Goal: Task Accomplishment & Management: Manage account settings

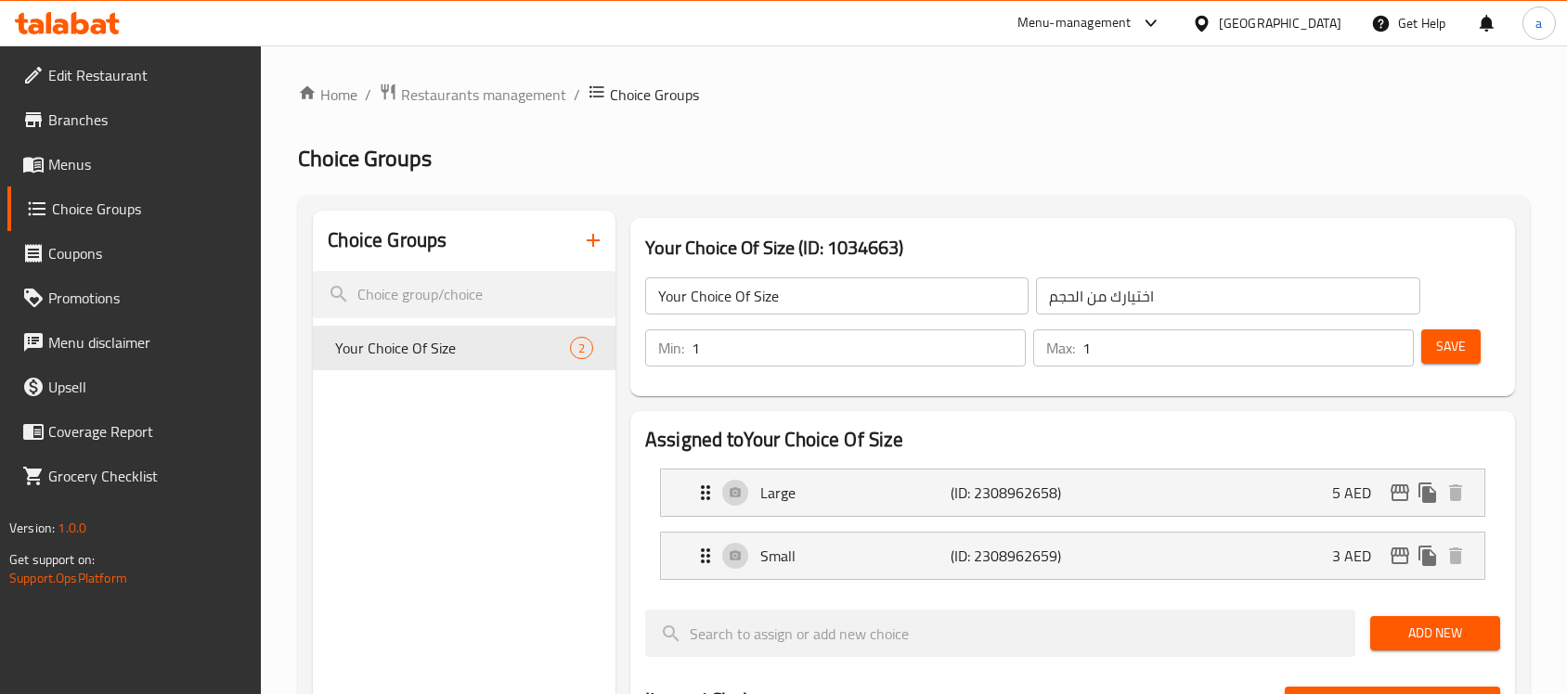
scroll to position [116, 0]
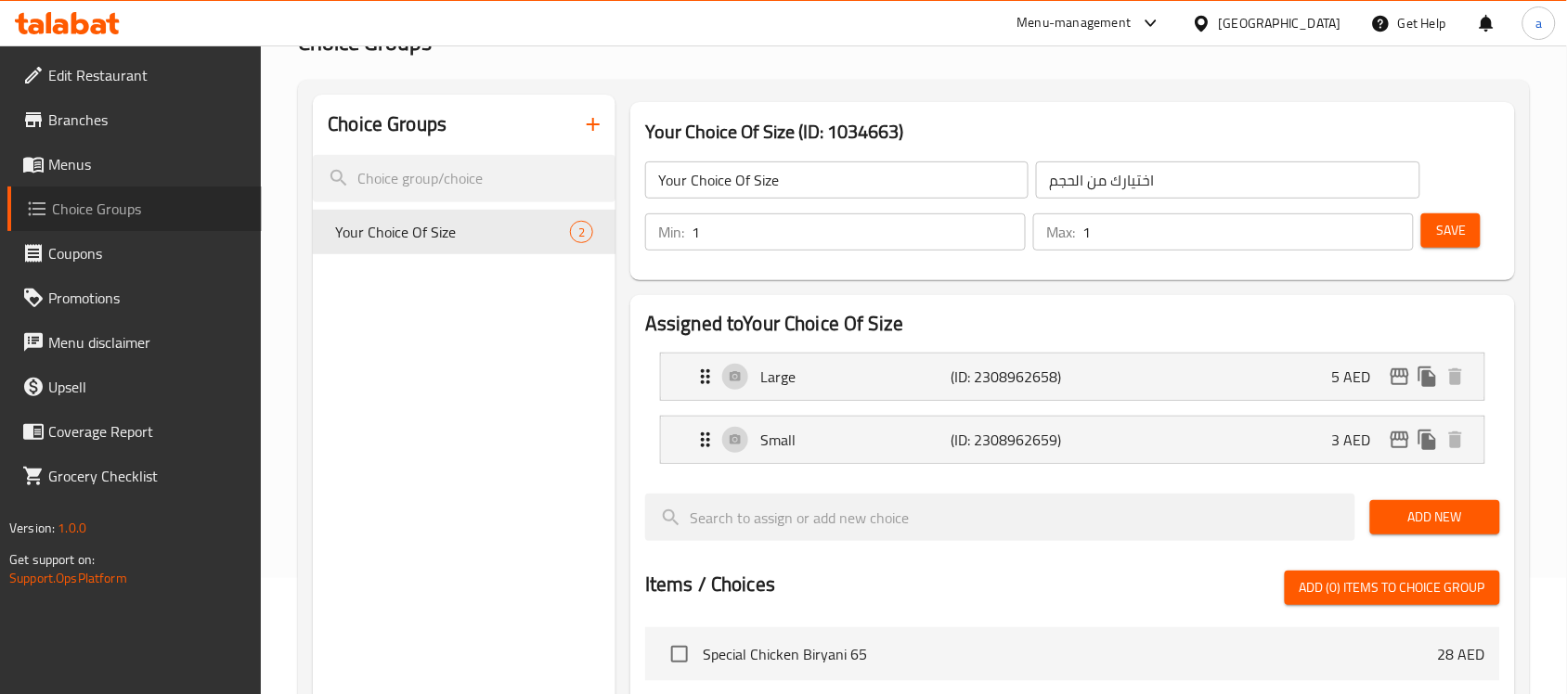
click at [141, 202] on span "Choice Groups" at bounding box center [149, 209] width 195 height 22
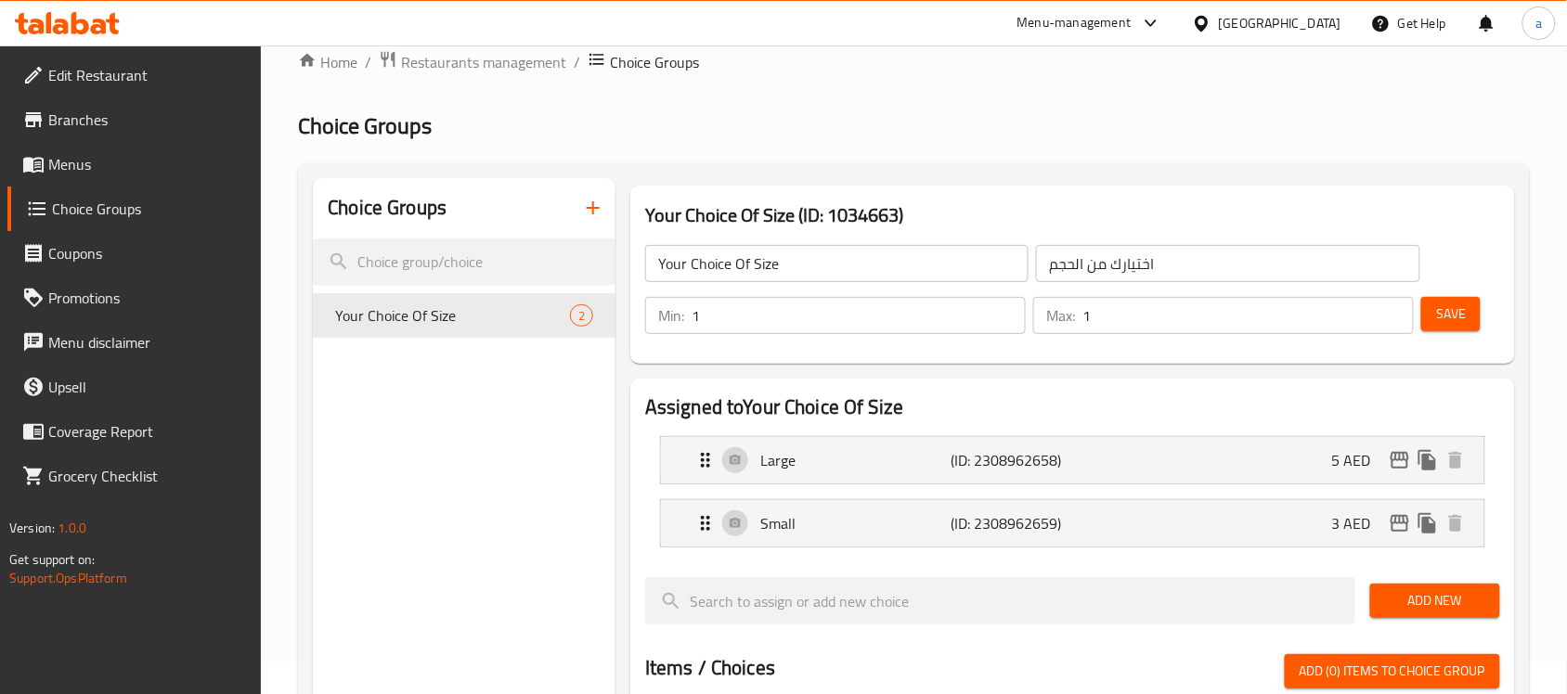
scroll to position [0, 0]
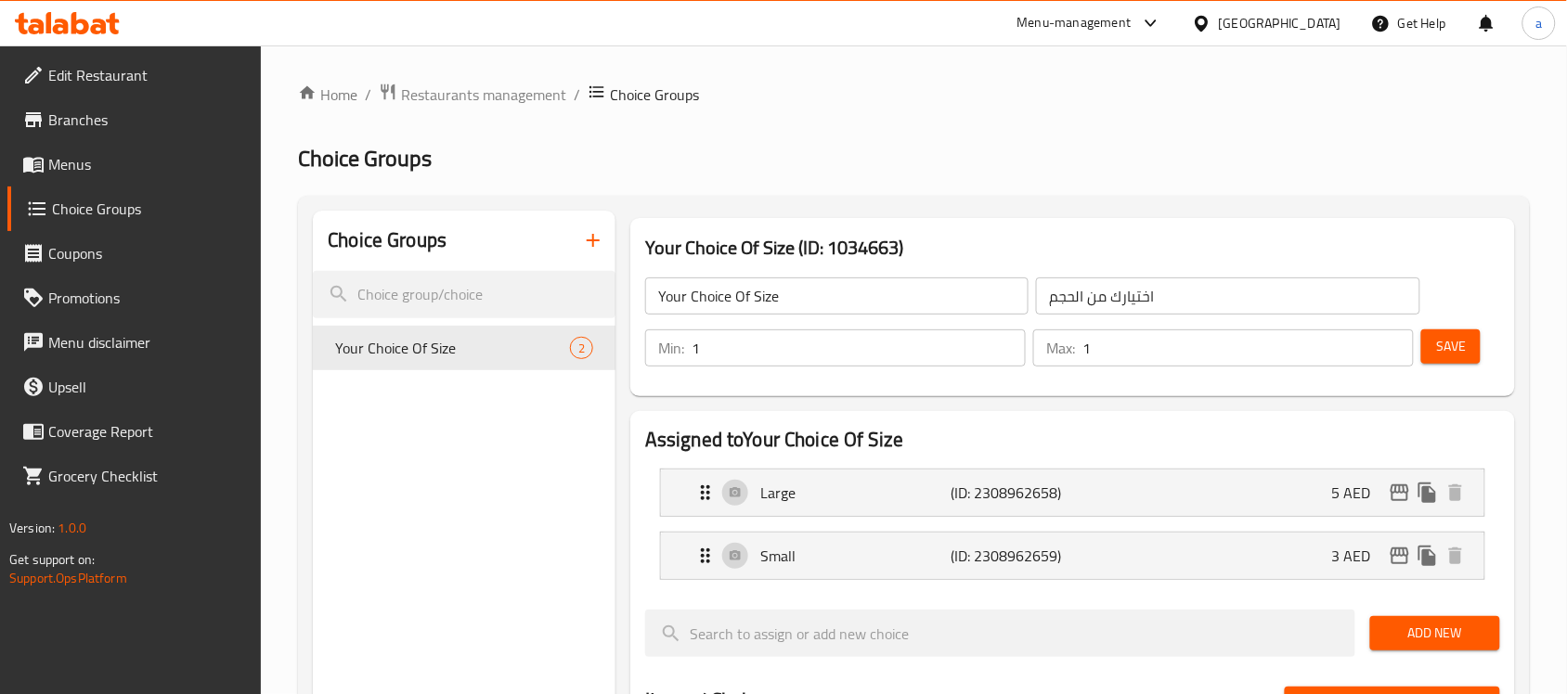
click at [104, 156] on span "Menus" at bounding box center [147, 164] width 199 height 22
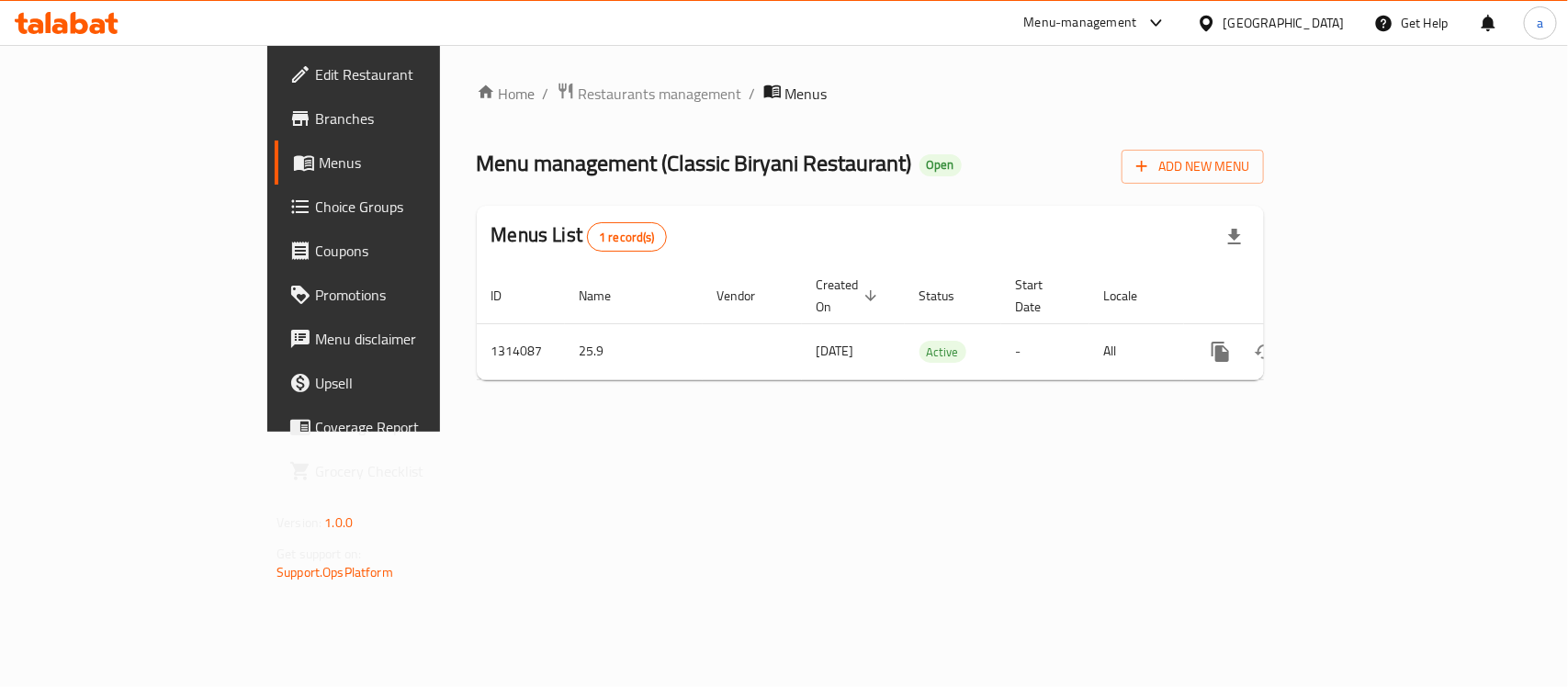
click at [315, 208] on span "Choice Groups" at bounding box center [414, 207] width 199 height 22
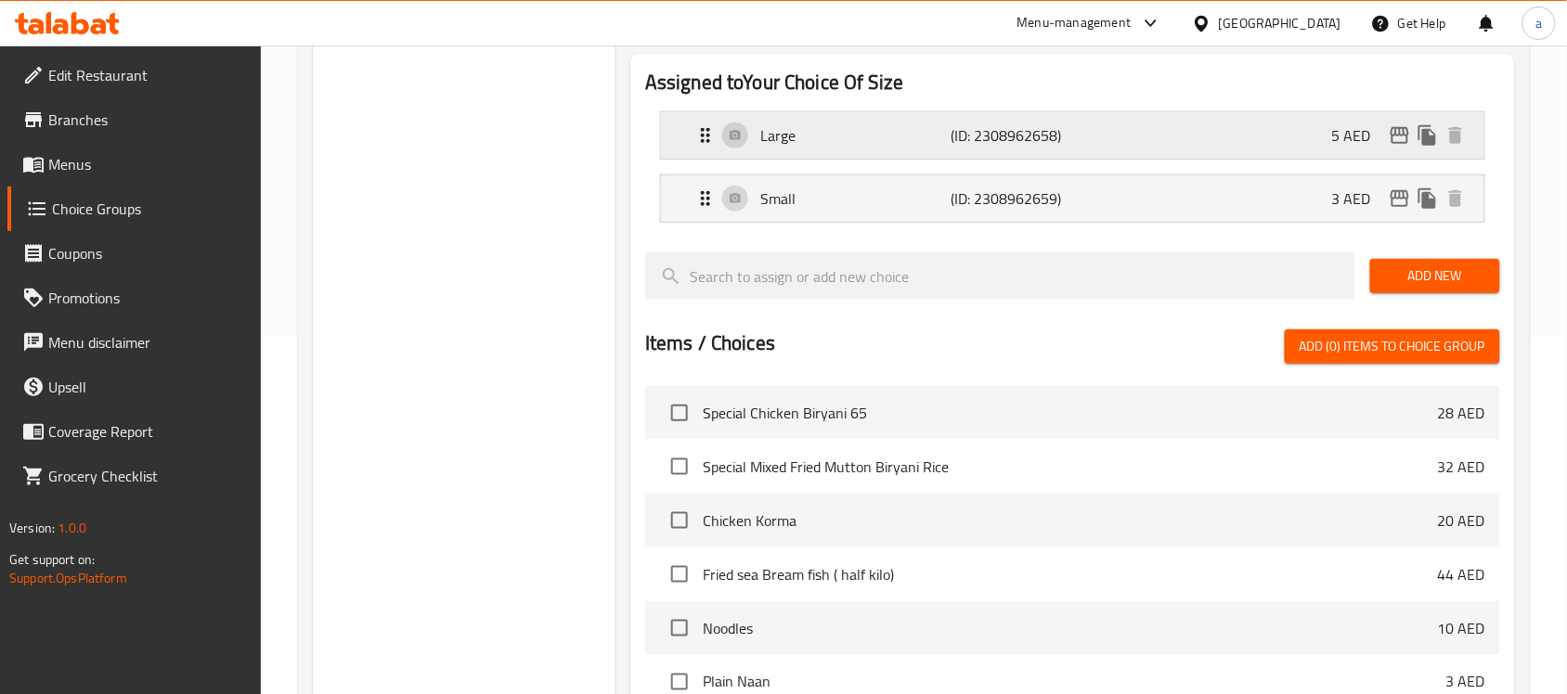
scroll to position [232, 0]
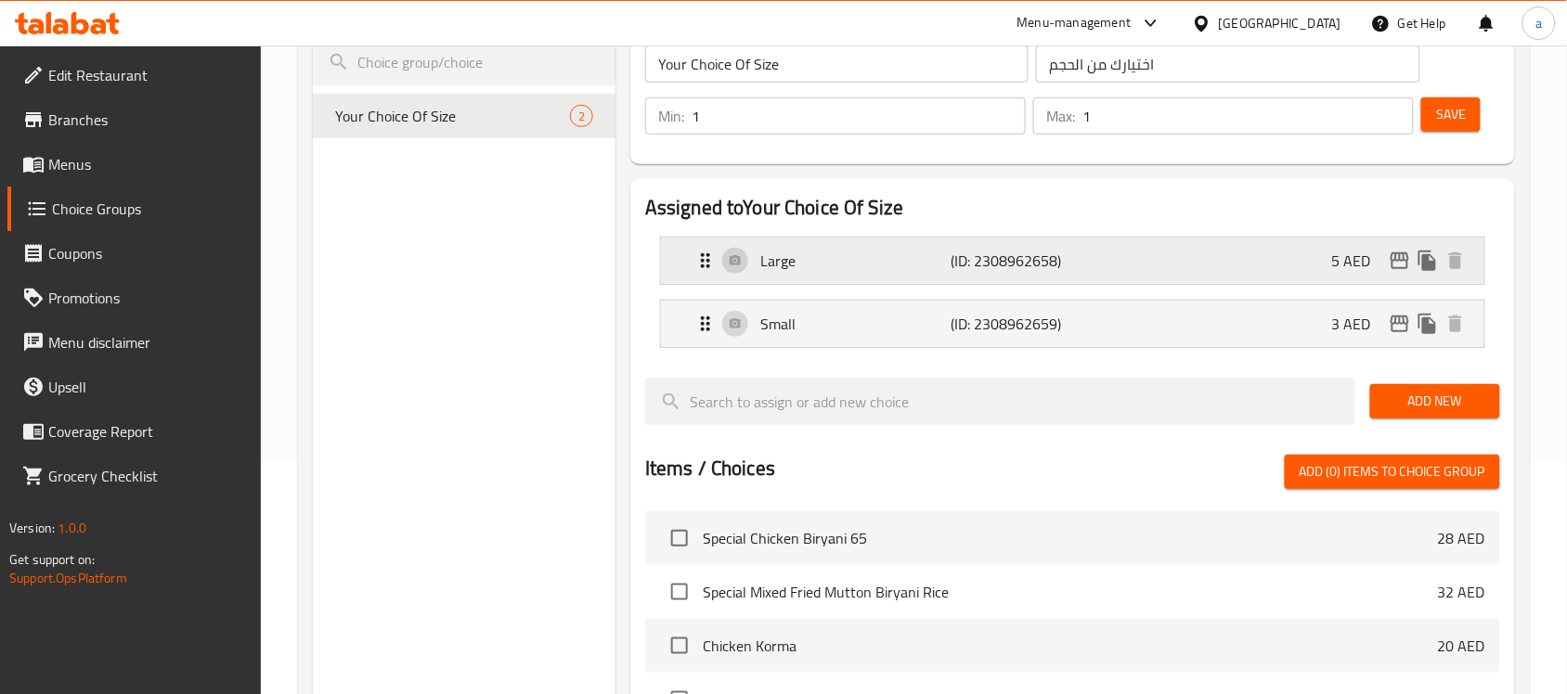
click at [1103, 265] on div "Large (ID: 2308962658) 5 AED" at bounding box center [1078, 261] width 768 height 46
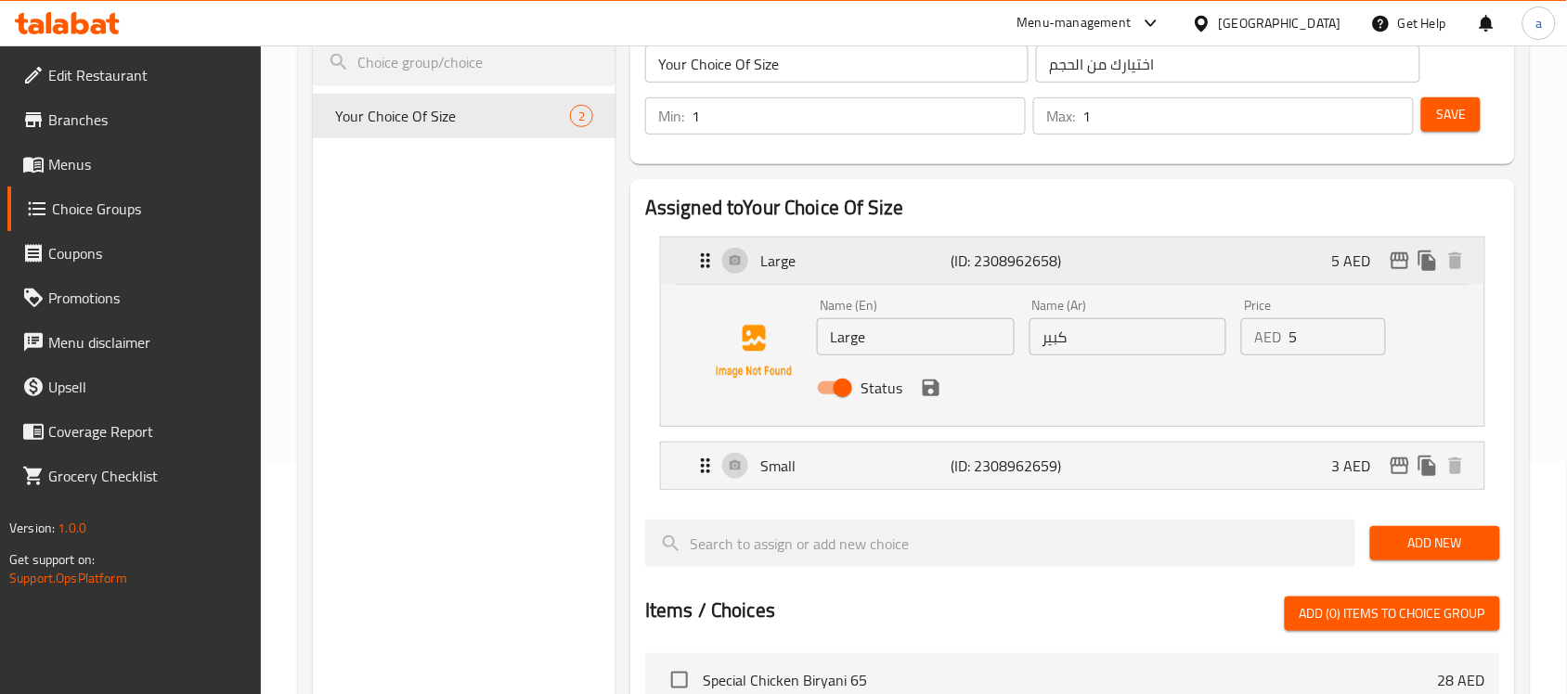
click at [1103, 265] on div "Large (ID: 2308962658) 5 AED" at bounding box center [1078, 261] width 768 height 46
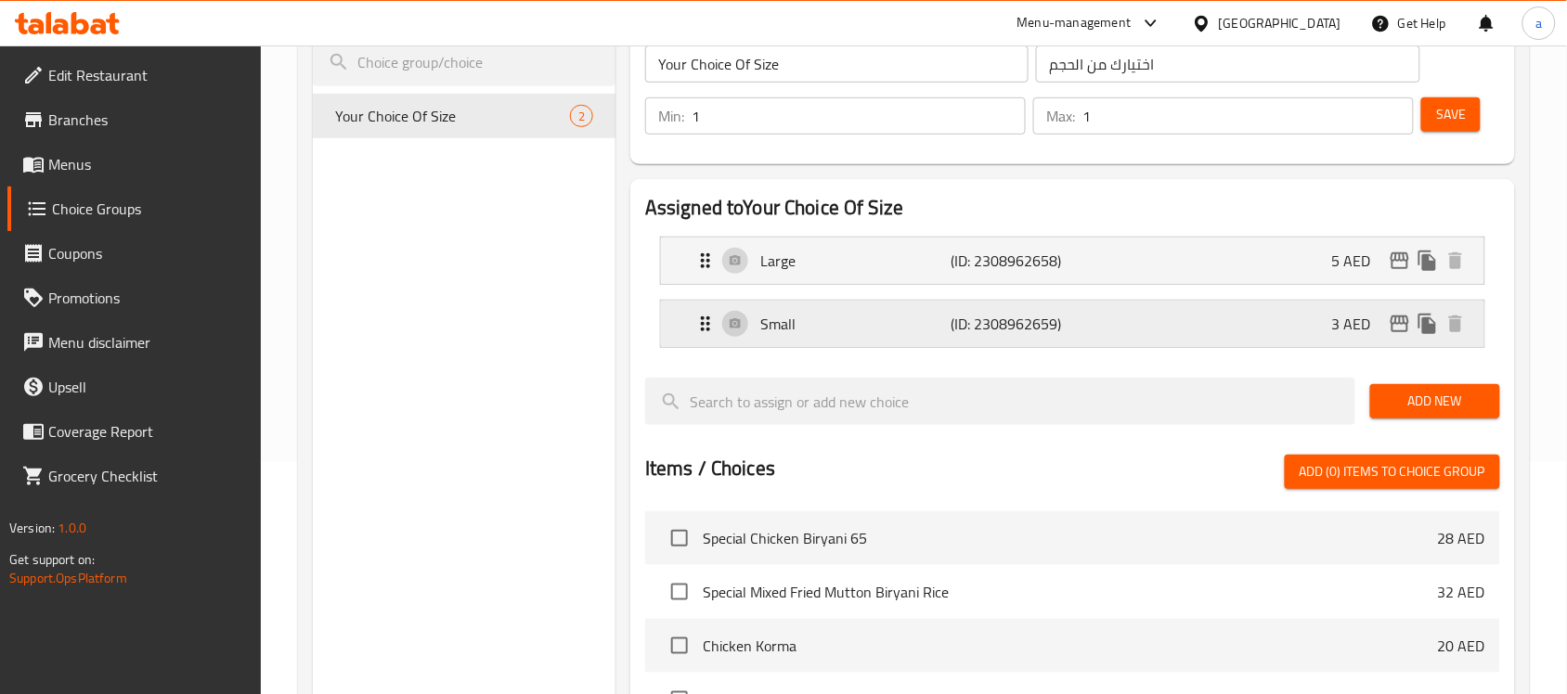
click at [1095, 327] on div "Small (ID: 2308962659) 3 AED" at bounding box center [1078, 324] width 768 height 46
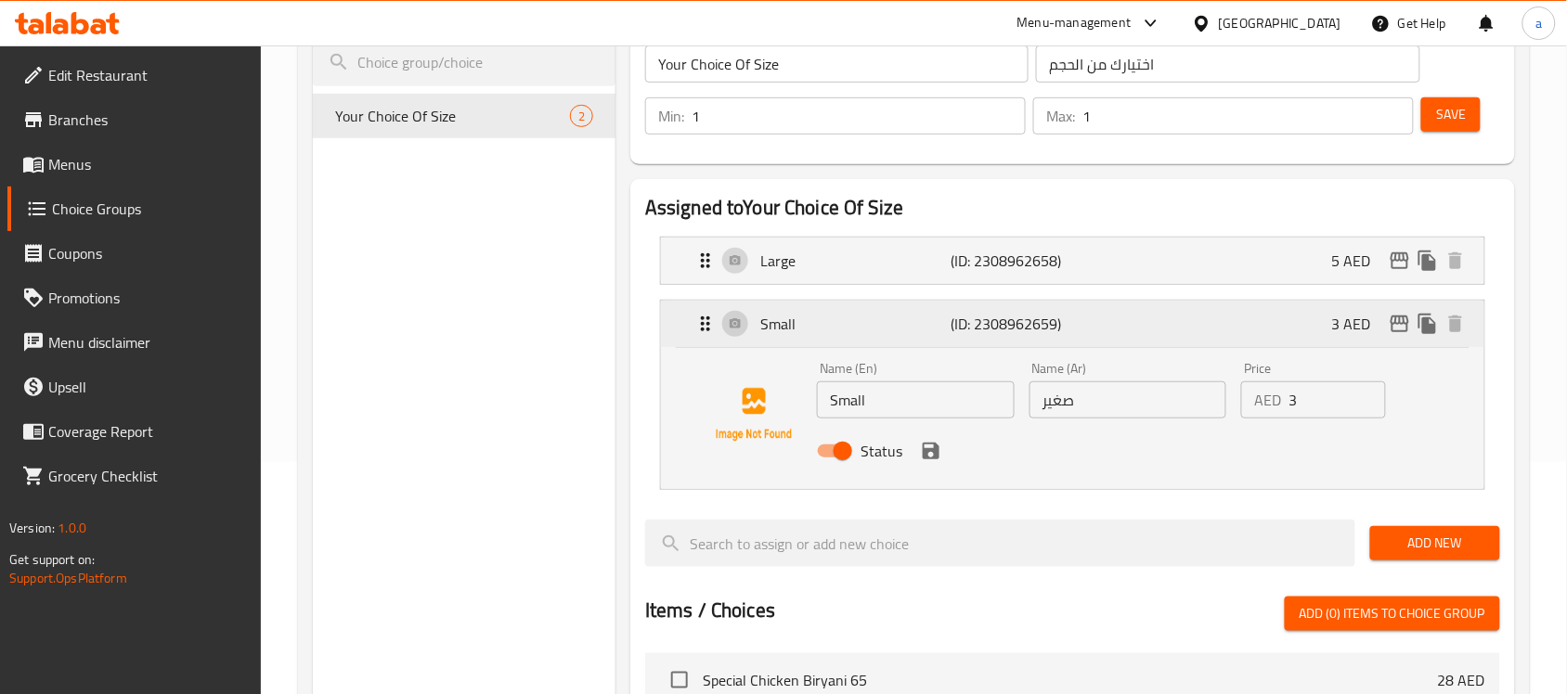
click at [1095, 327] on div "Small (ID: 2308962659) 3 AED" at bounding box center [1078, 324] width 768 height 46
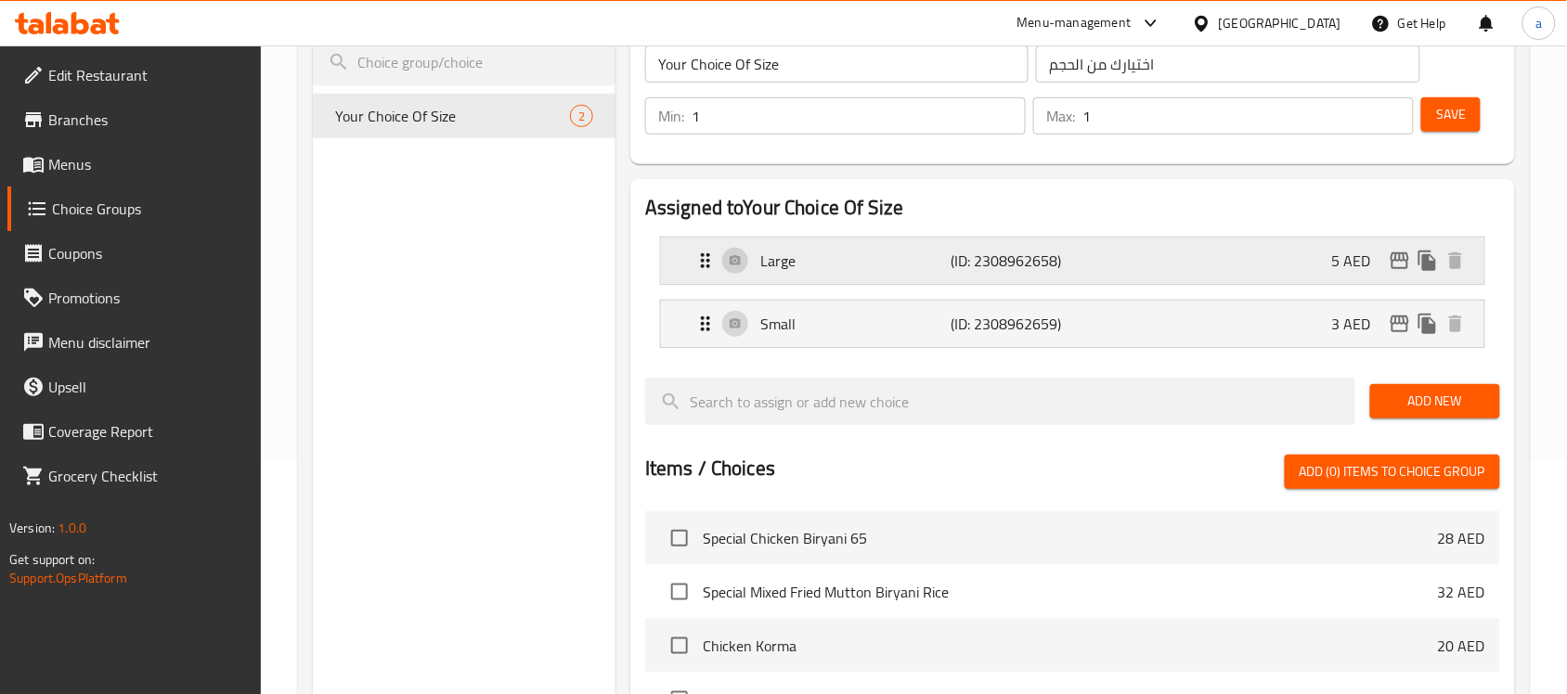
click at [850, 260] on p "Large" at bounding box center [855, 261] width 190 height 22
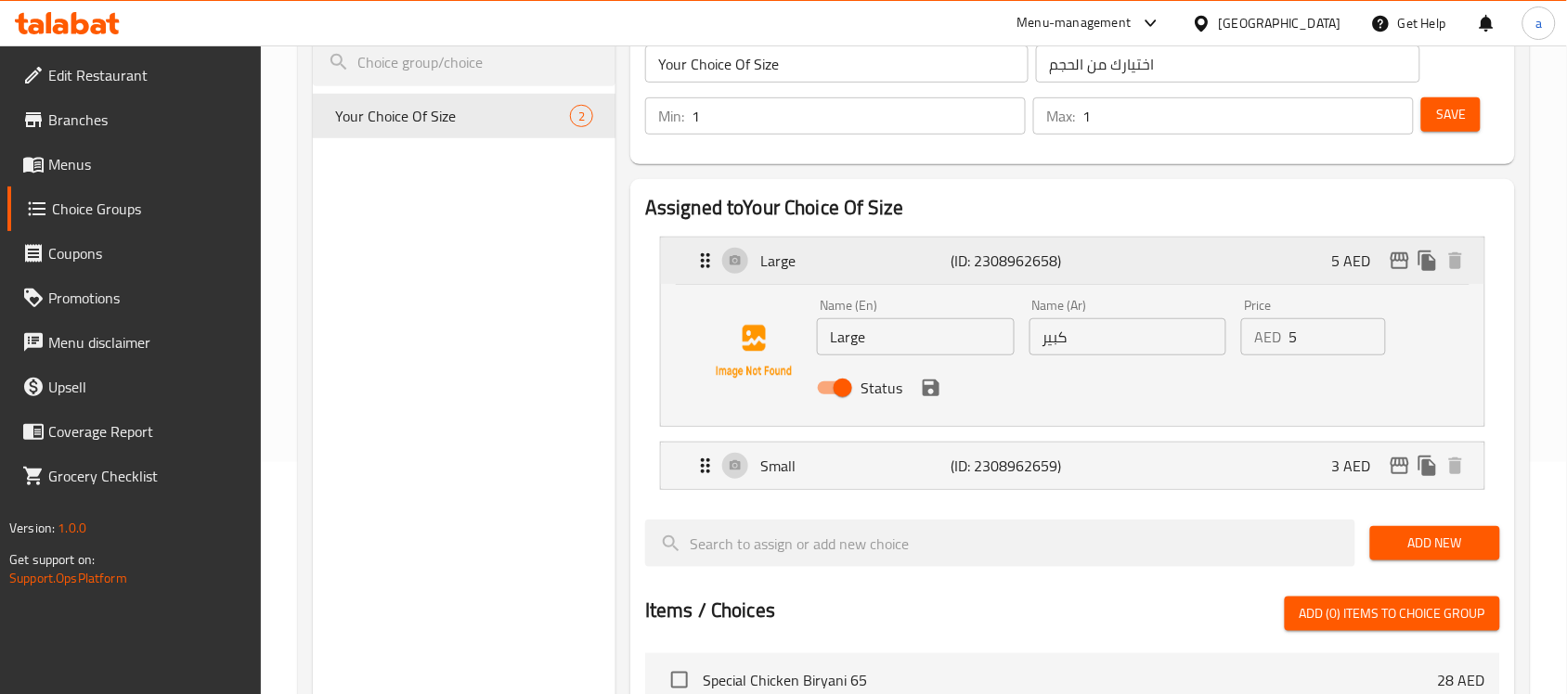
click at [877, 269] on p "Large" at bounding box center [855, 261] width 190 height 22
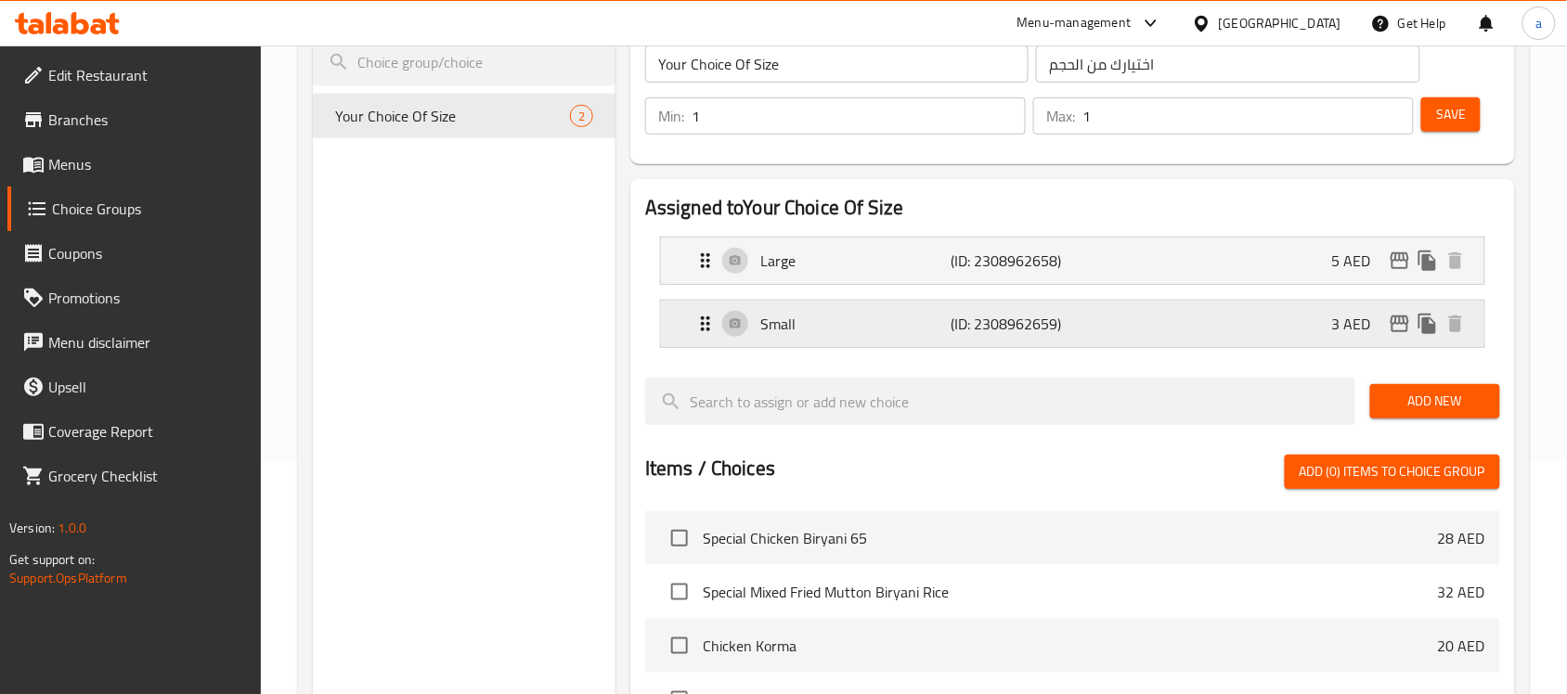
click at [843, 322] on p "Small" at bounding box center [855, 324] width 190 height 22
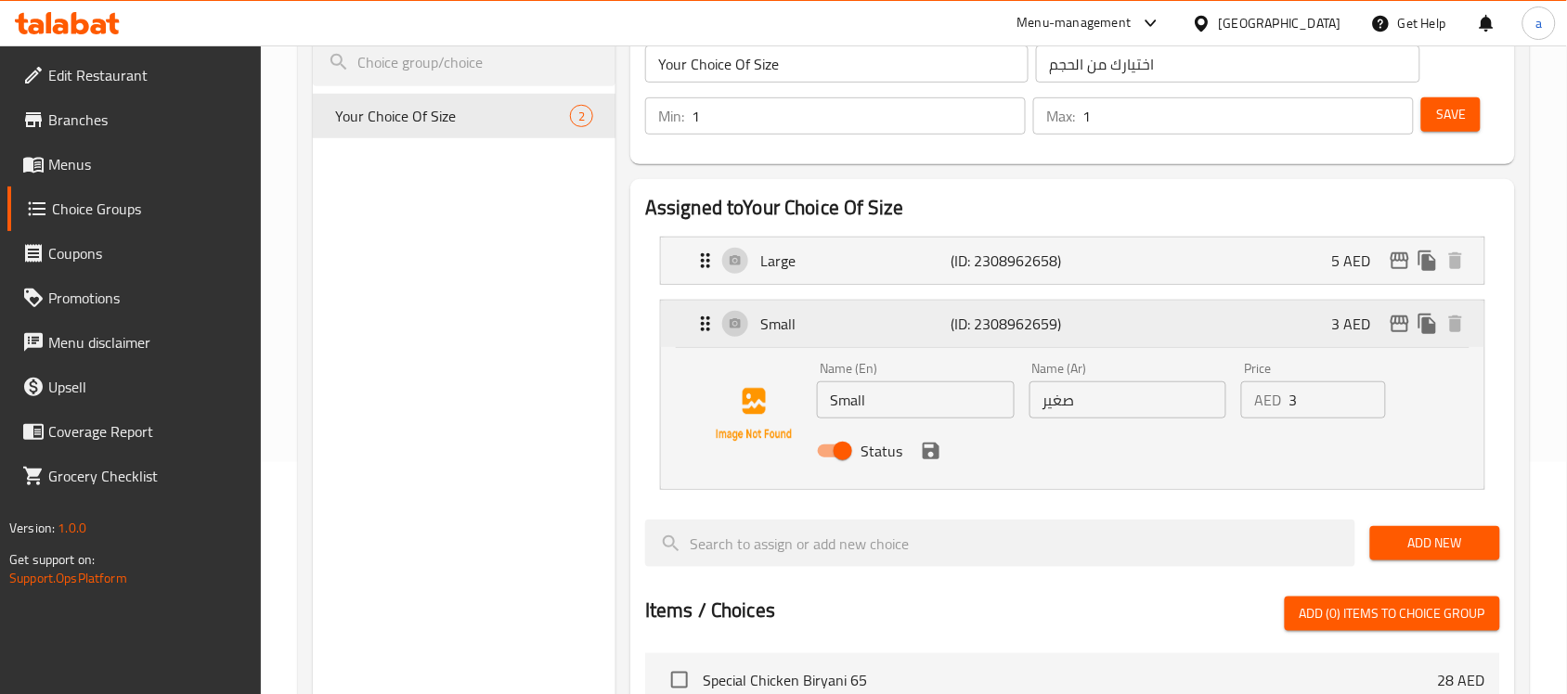
click at [842, 322] on p "Small" at bounding box center [855, 324] width 190 height 22
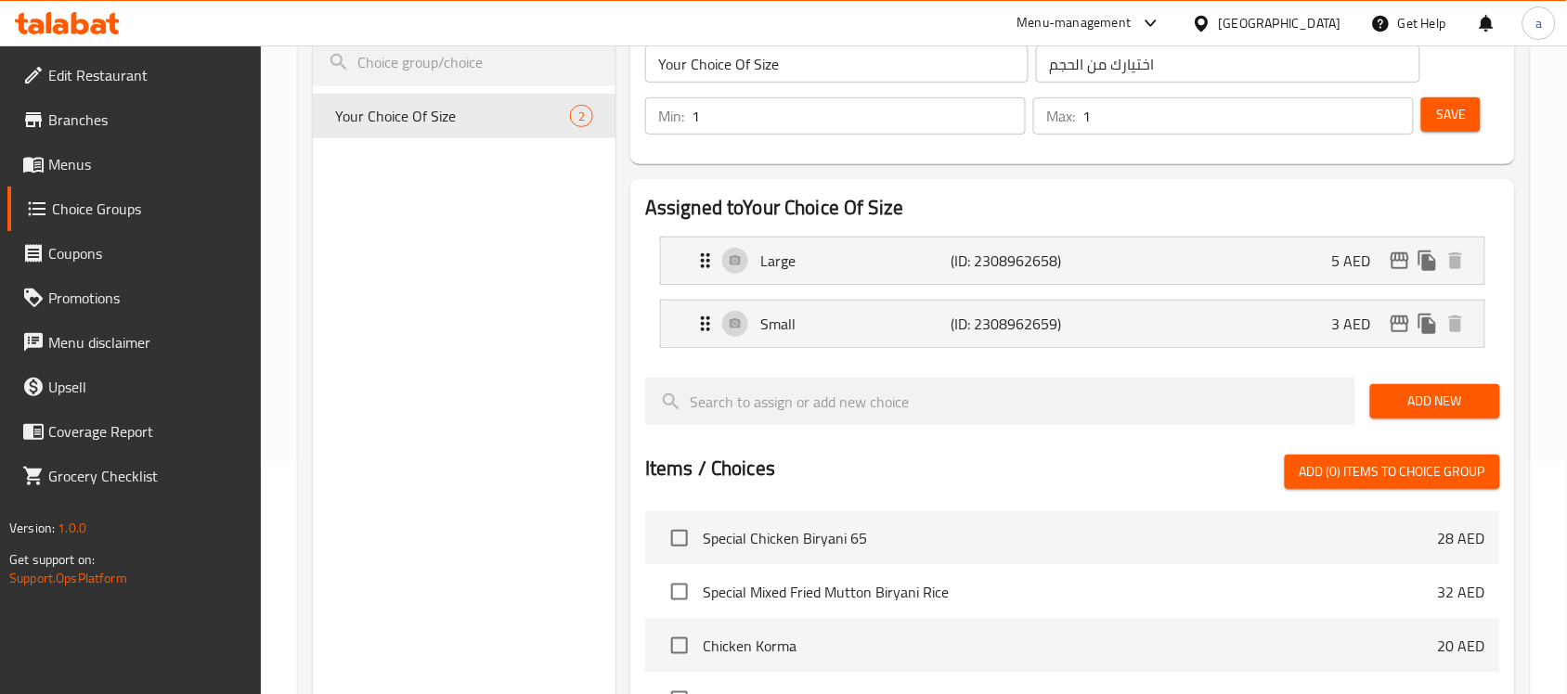
scroll to position [116, 0]
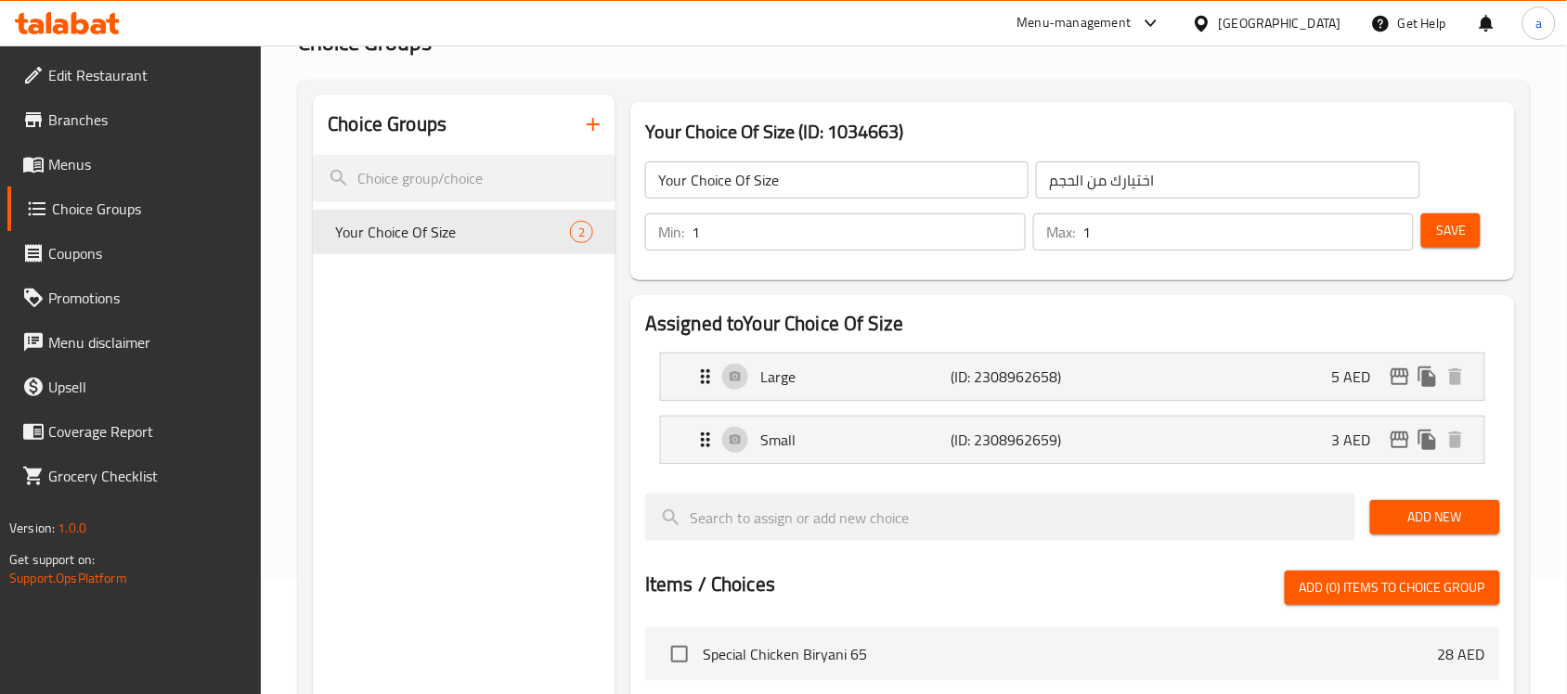
click at [430, 325] on div "Choice Groups Your Choice Of Size 2" at bounding box center [464, 642] width 303 height 1094
click at [739, 220] on input "1" at bounding box center [858, 231] width 334 height 37
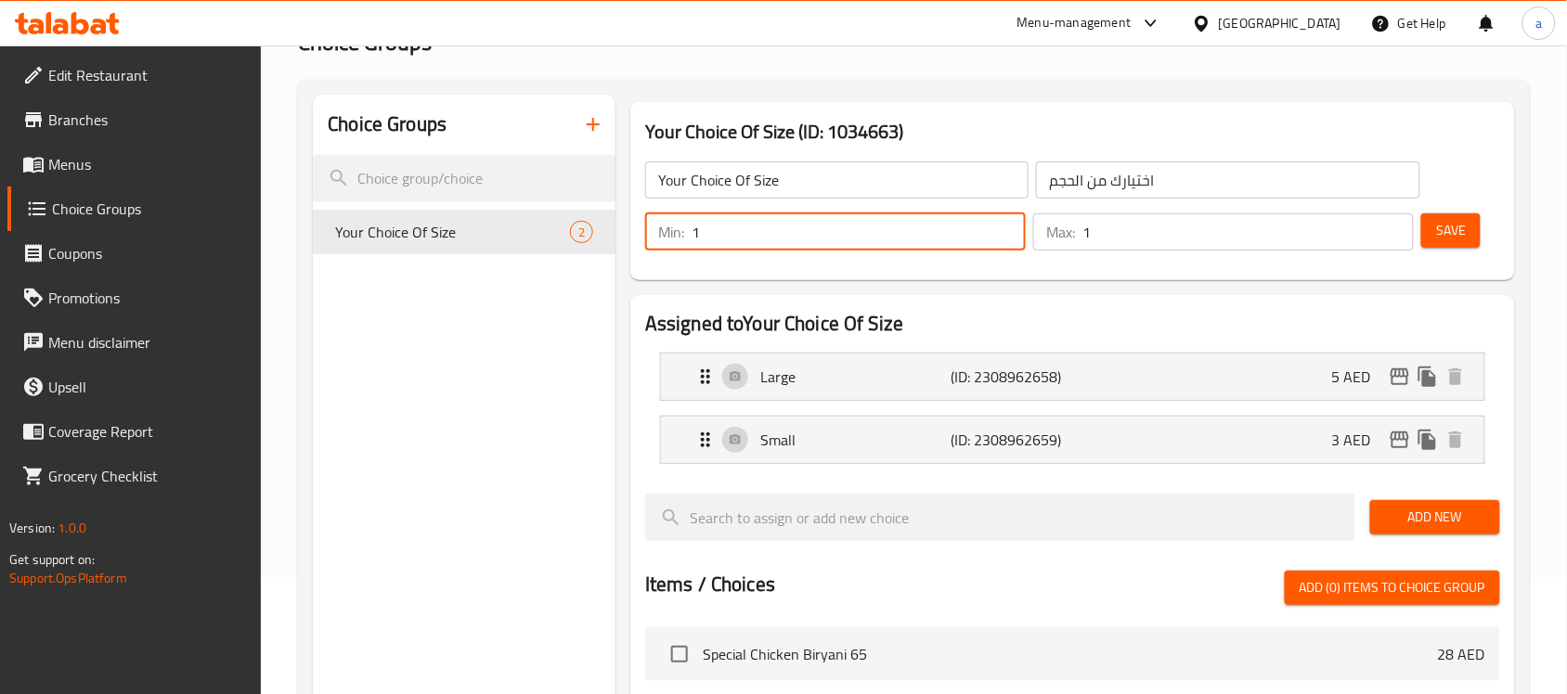
click at [739, 220] on input "1" at bounding box center [858, 231] width 334 height 37
click at [1008, 237] on input "0" at bounding box center [858, 231] width 334 height 37
click at [1002, 238] on input "0" at bounding box center [858, 231] width 334 height 37
type input "1"
click at [1008, 223] on input "1" at bounding box center [858, 231] width 334 height 37
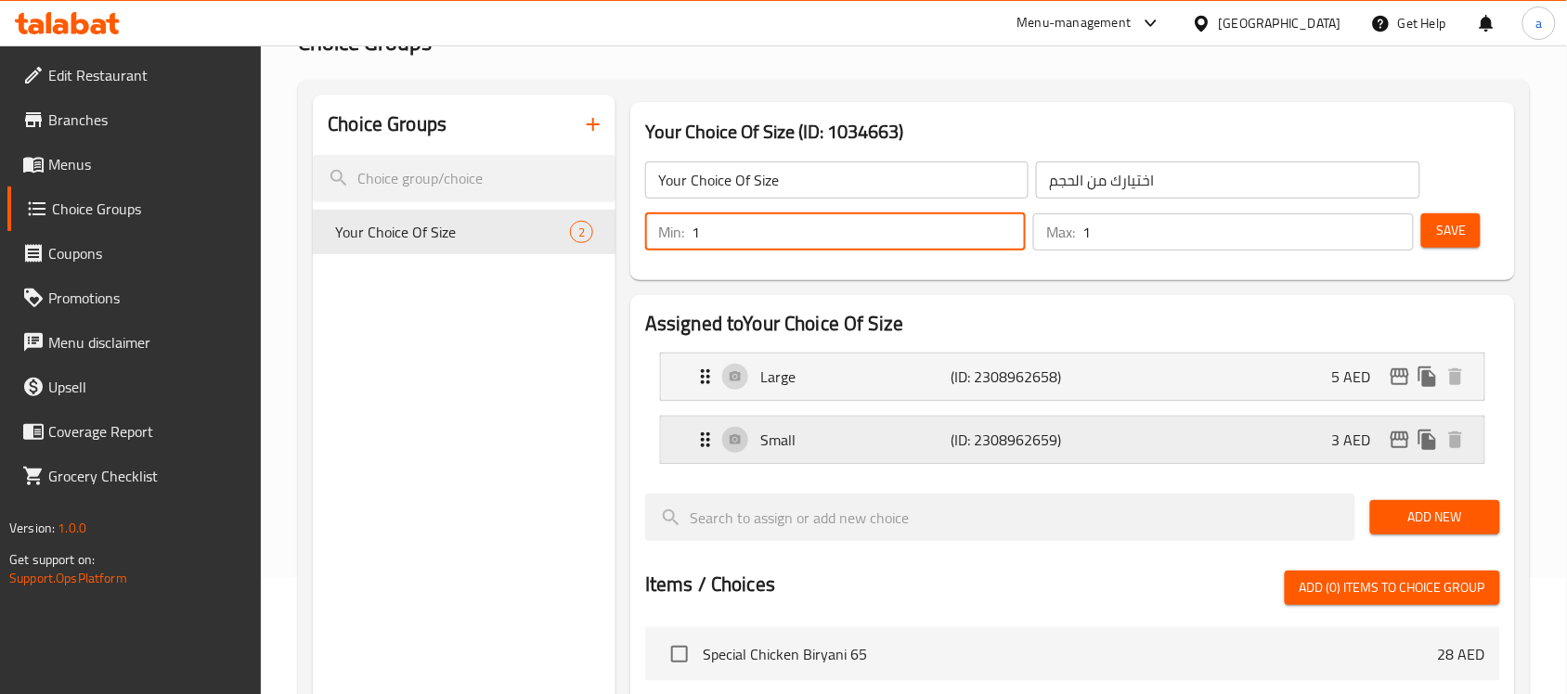
click at [1232, 443] on div "Small (ID: 2308962659) 3 AED" at bounding box center [1078, 440] width 768 height 46
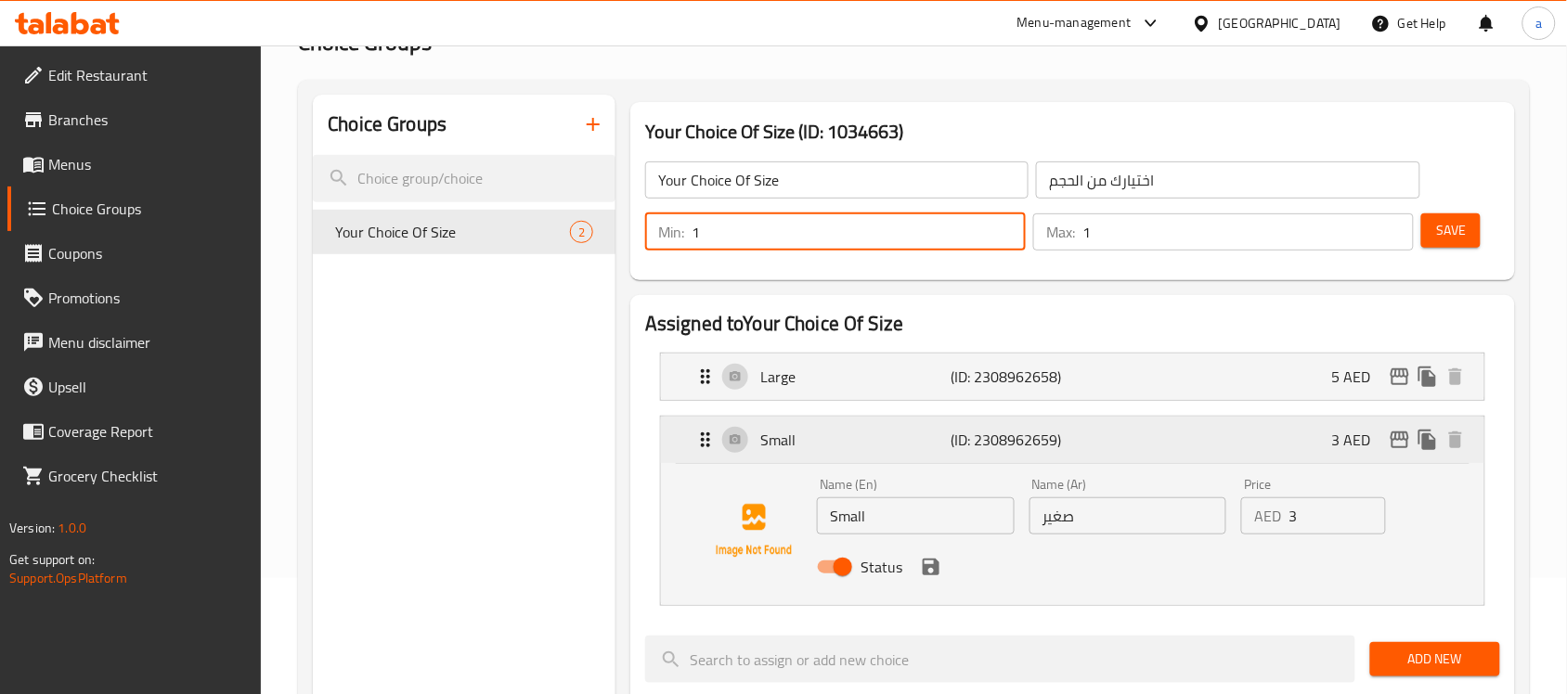
click at [1246, 436] on div "Small (ID: 2308962659) 3 AED" at bounding box center [1078, 440] width 768 height 46
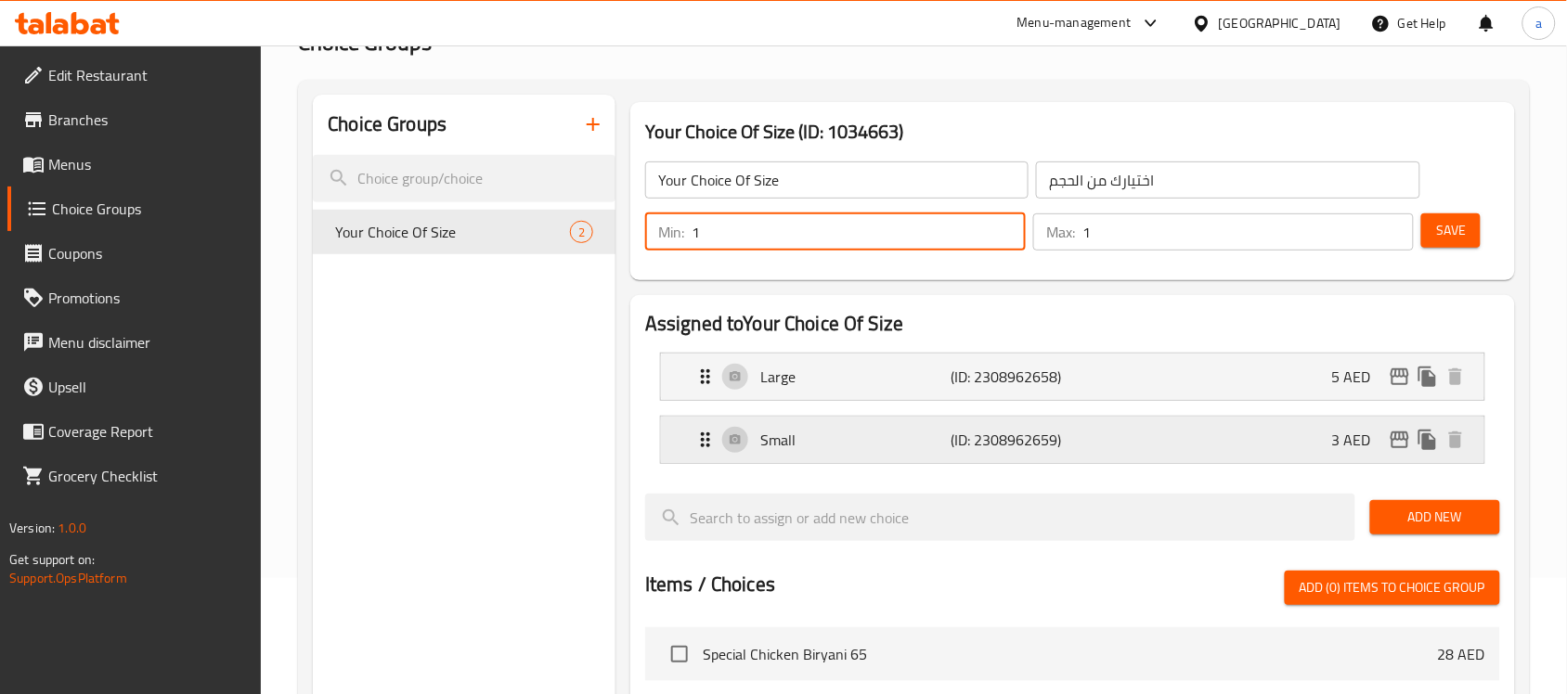
click at [1246, 436] on div "Small (ID: 2308962659) 3 AED" at bounding box center [1078, 440] width 768 height 46
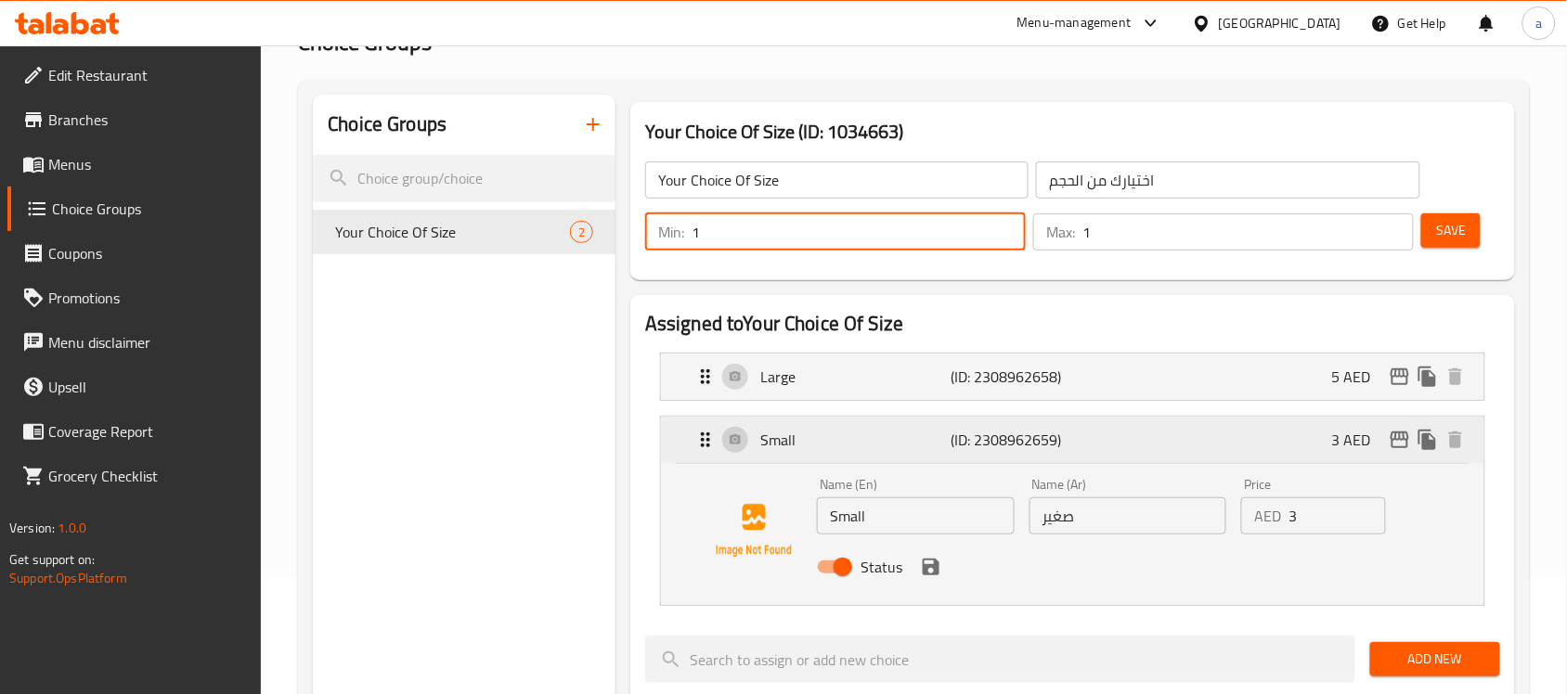
click at [1246, 436] on div "Small (ID: 2308962659) 3 AED" at bounding box center [1078, 440] width 768 height 46
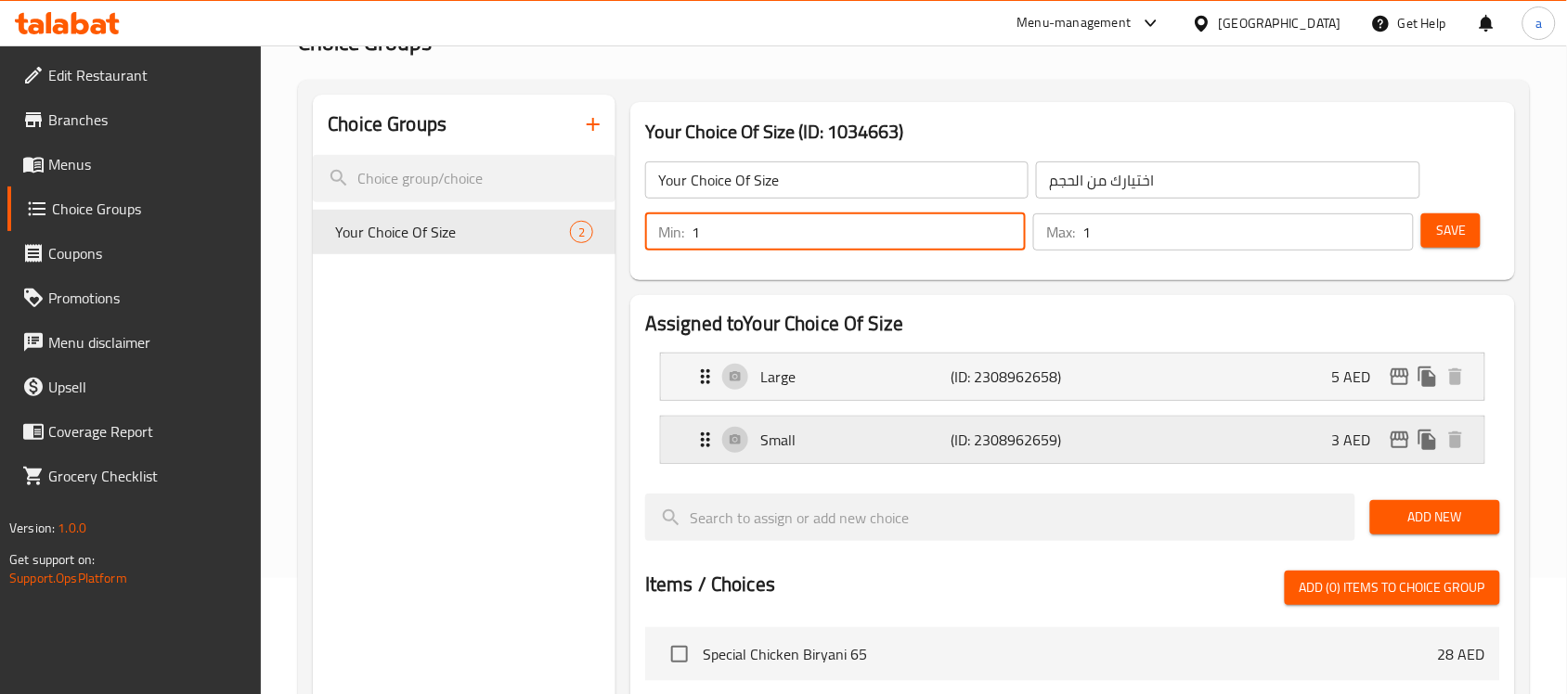
click at [1246, 436] on div "Small (ID: 2308962659) 3 AED" at bounding box center [1078, 440] width 768 height 46
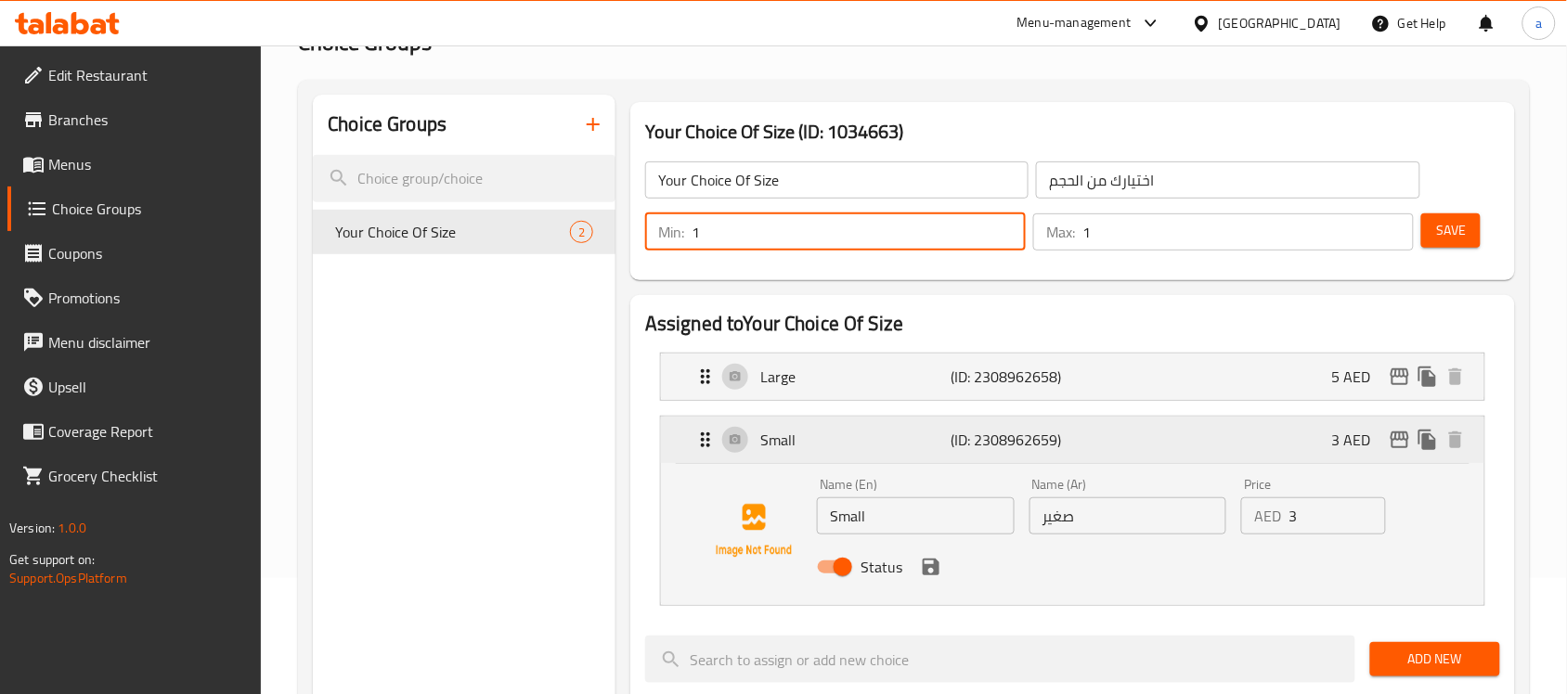
click at [703, 439] on icon "Expand" at bounding box center [705, 439] width 9 height 15
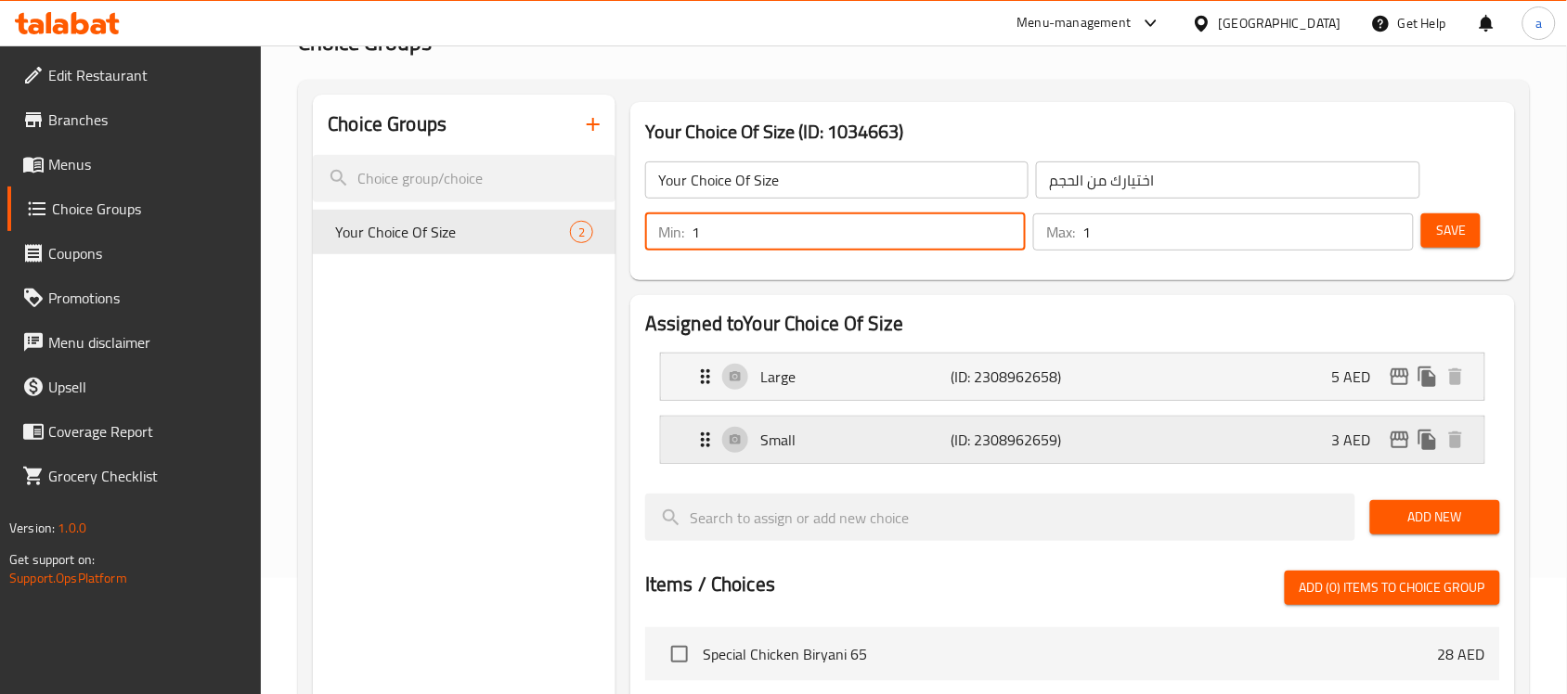
click at [703, 439] on icon "Expand" at bounding box center [705, 439] width 9 height 15
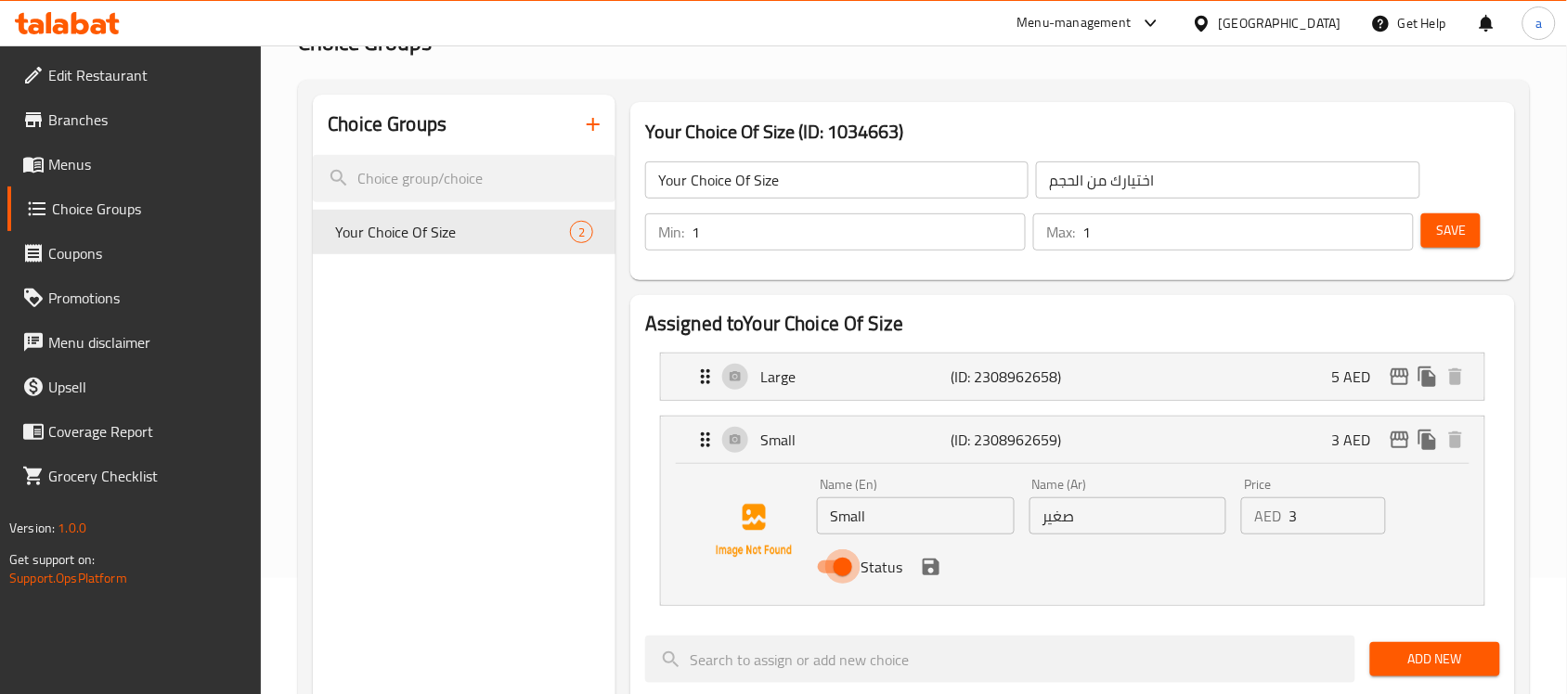
click at [847, 581] on input "Status" at bounding box center [843, 566] width 106 height 35
click at [826, 574] on input "Status" at bounding box center [824, 566] width 106 height 35
checkbox input "true"
click at [845, 437] on p "Small" at bounding box center [855, 440] width 190 height 22
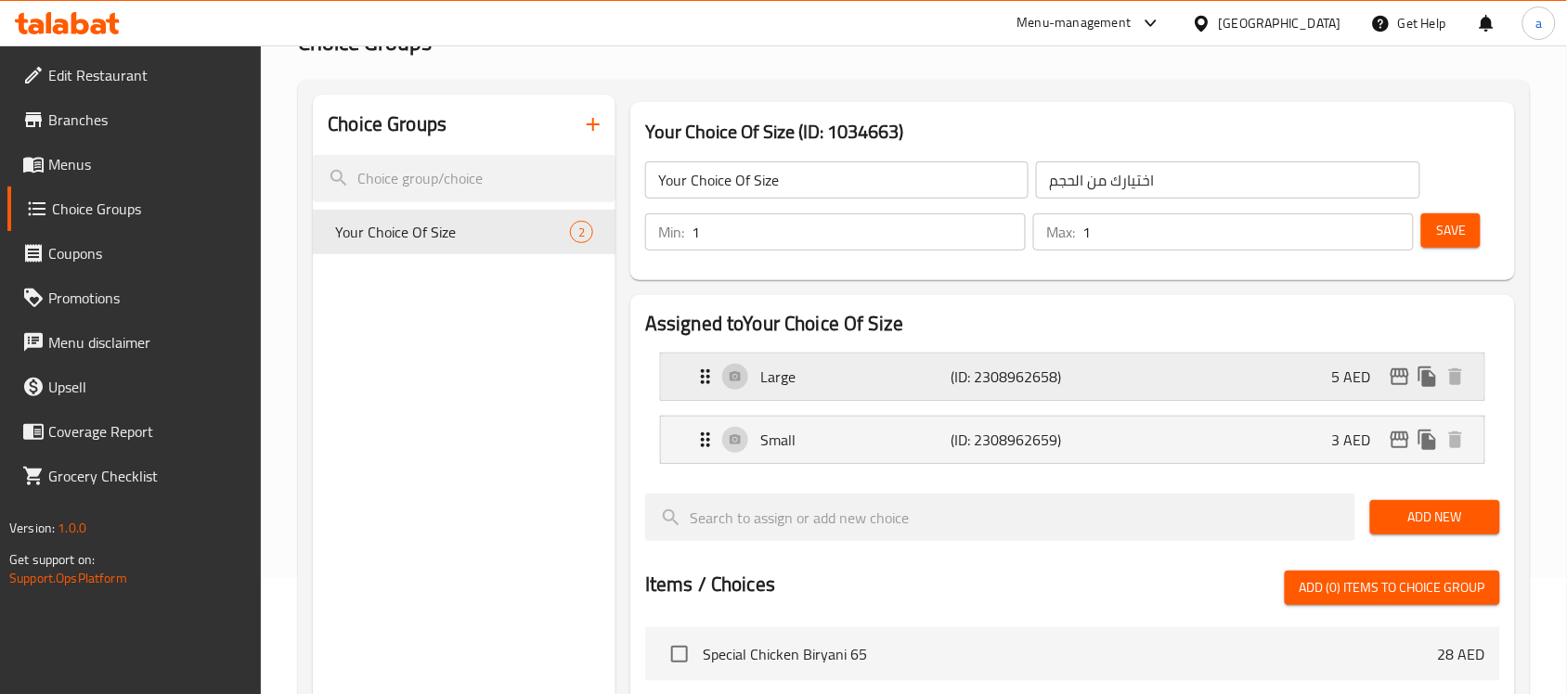
click at [882, 386] on p "Large" at bounding box center [855, 377] width 190 height 22
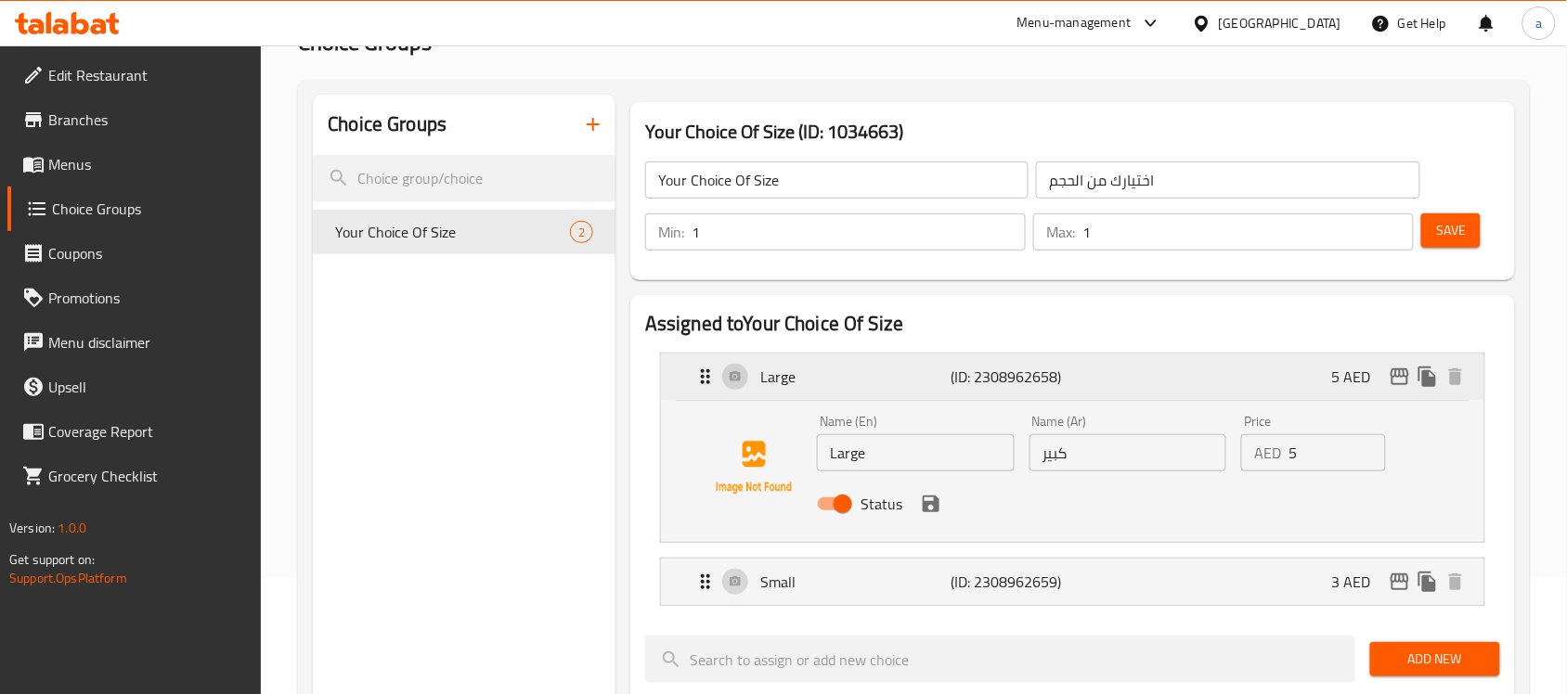
click at [882, 386] on p "Large" at bounding box center [855, 377] width 190 height 22
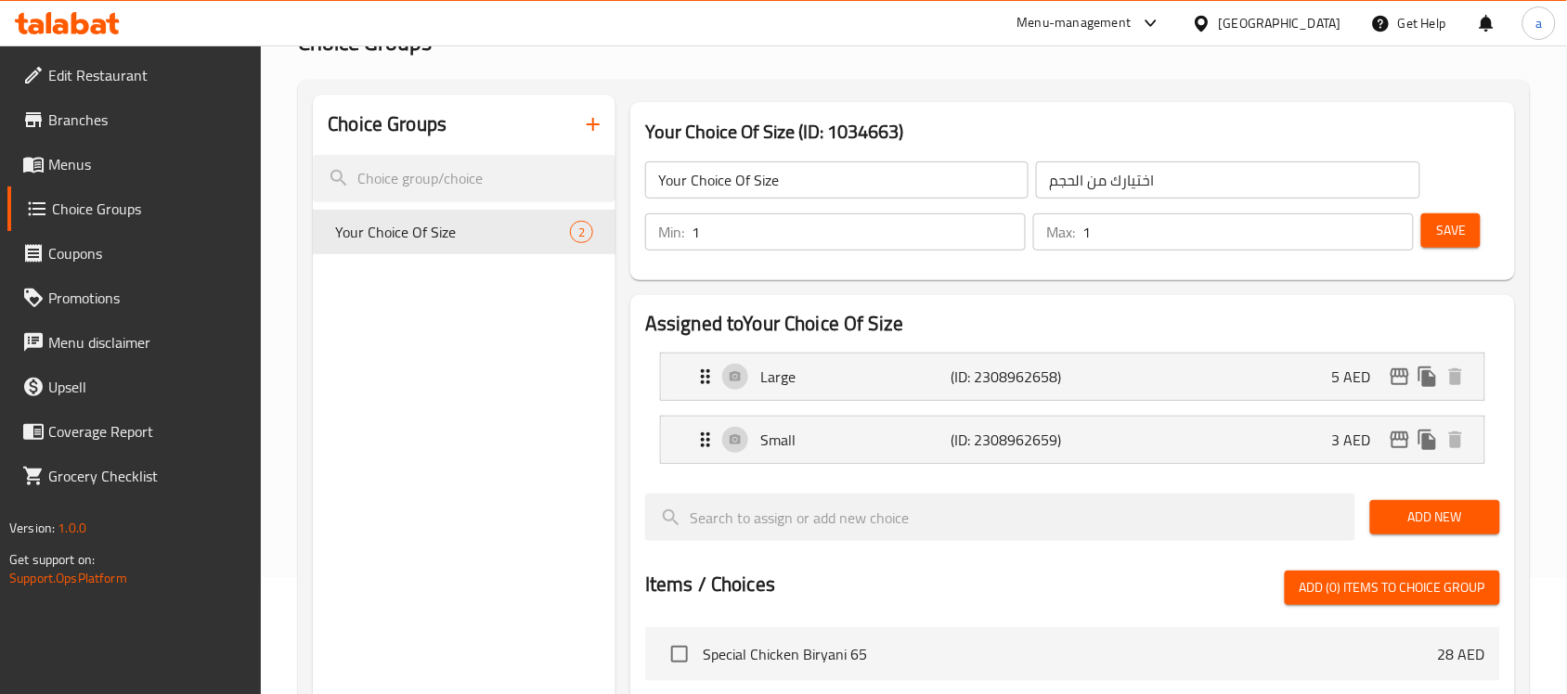
click at [93, 125] on span "Branches" at bounding box center [147, 120] width 199 height 22
click at [84, 172] on span "Menus" at bounding box center [147, 164] width 199 height 22
